Goal: Task Accomplishment & Management: Manage account settings

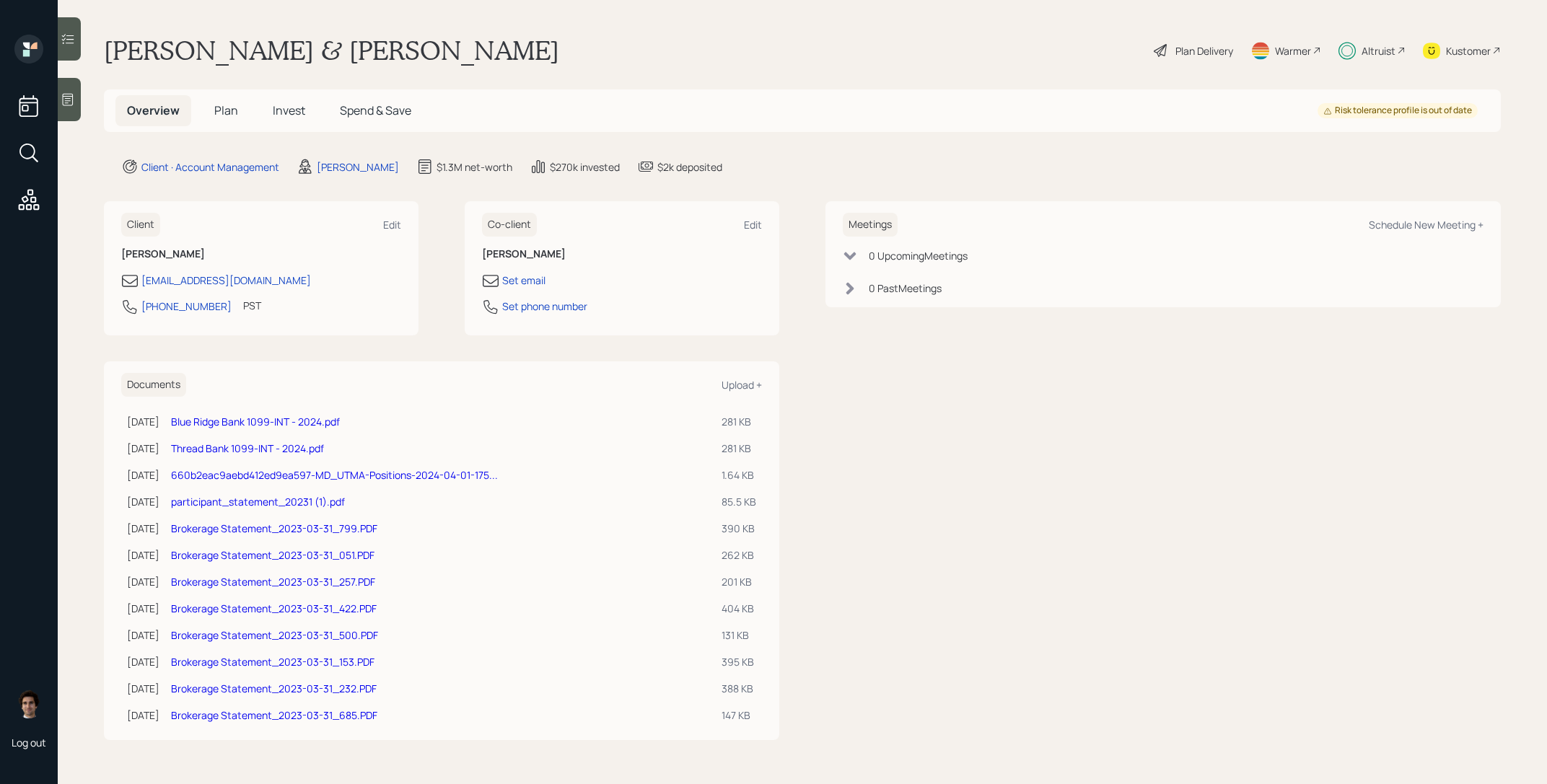
click at [291, 119] on h5 "Invest" at bounding box center [288, 111] width 55 height 31
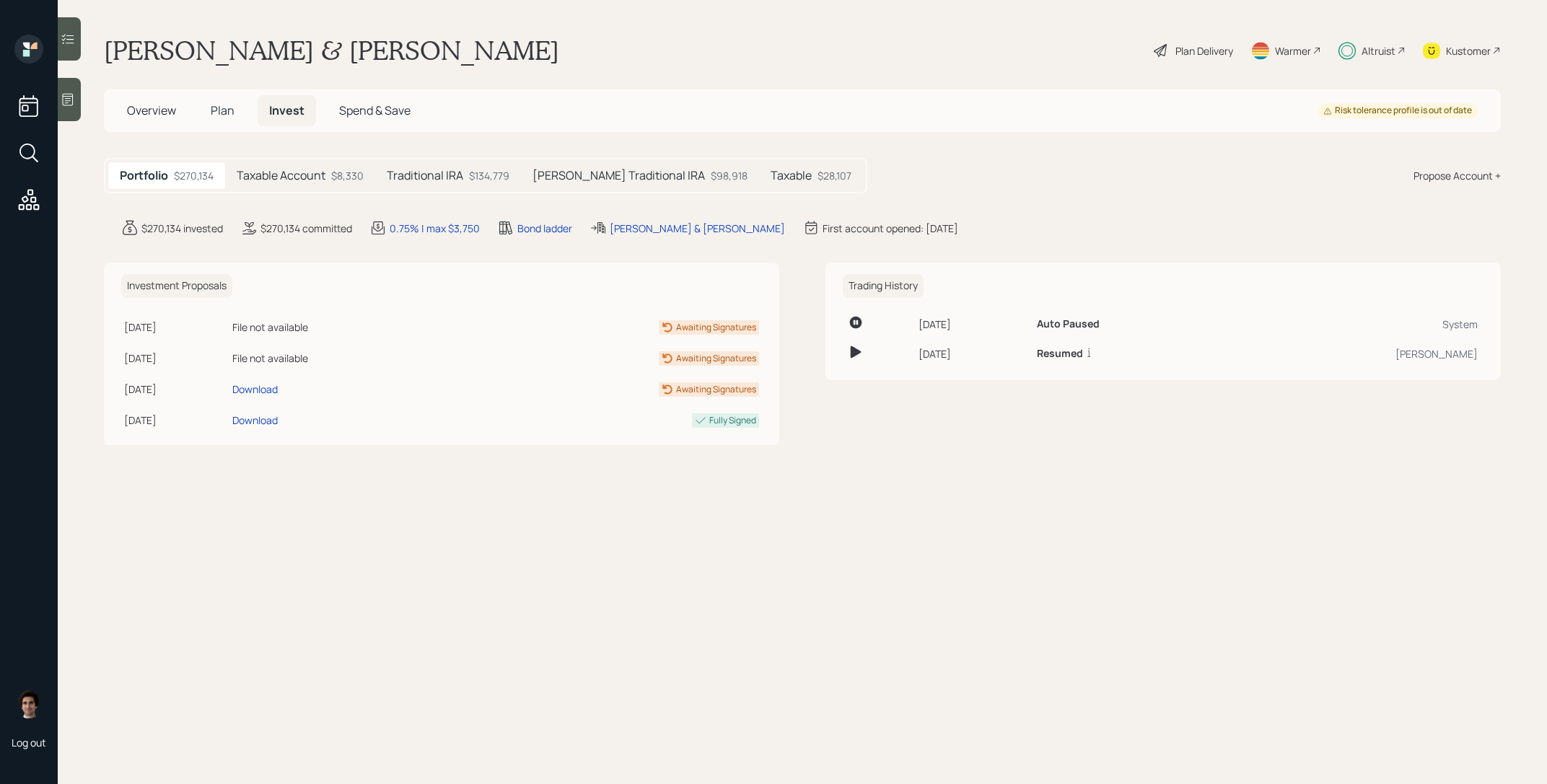
click at [338, 179] on div "$8,330" at bounding box center [347, 175] width 33 height 15
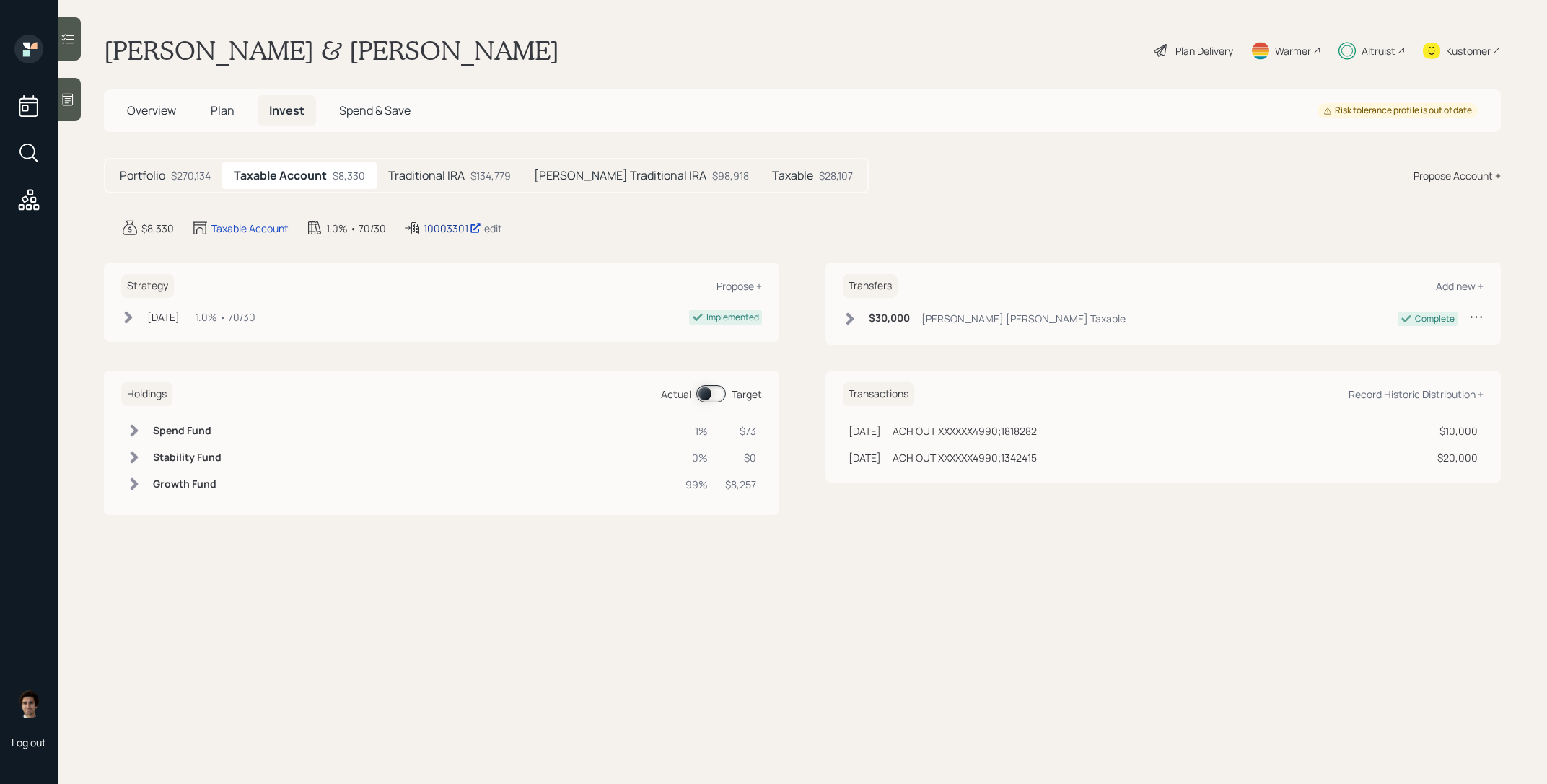
click at [469, 228] on icon at bounding box center [475, 227] width 11 height 11
